Goal: Use online tool/utility: Utilize a website feature to perform a specific function

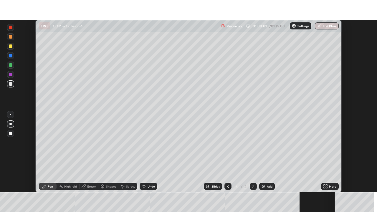
scroll to position [172, 377]
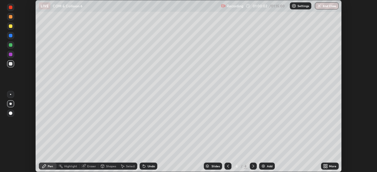
click at [333, 167] on div "More" at bounding box center [332, 166] width 7 height 3
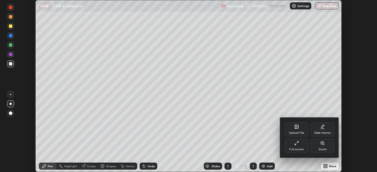
click at [304, 149] on div "Full screen" at bounding box center [297, 146] width 24 height 14
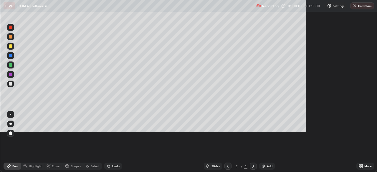
scroll to position [212, 377]
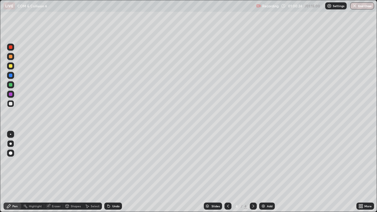
click at [267, 172] on div "Add" at bounding box center [270, 206] width 6 height 3
click at [265, 172] on div "Add" at bounding box center [267, 206] width 16 height 7
click at [54, 172] on div "Eraser" at bounding box center [56, 206] width 9 height 3
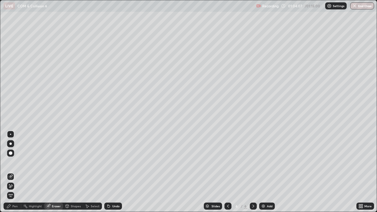
click at [51, 172] on div "Eraser" at bounding box center [53, 206] width 19 height 7
click at [53, 172] on div "Eraser" at bounding box center [56, 206] width 9 height 3
click at [251, 172] on icon at bounding box center [253, 206] width 5 height 5
click at [263, 172] on img at bounding box center [263, 206] width 5 height 5
click at [355, 7] on img "button" at bounding box center [355, 6] width 5 height 5
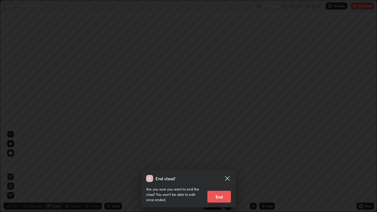
click at [218, 172] on button "End" at bounding box center [219, 197] width 24 height 12
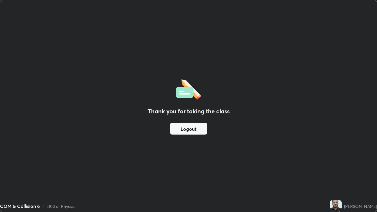
click at [289, 113] on div "Thank you for taking the class Logout" at bounding box center [188, 105] width 376 height 211
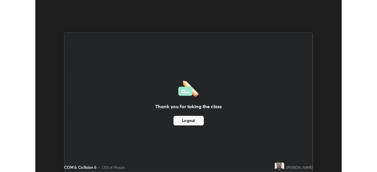
scroll to position [29279, 29075]
